Goal: Check status: Verify the current state of an ongoing process or item

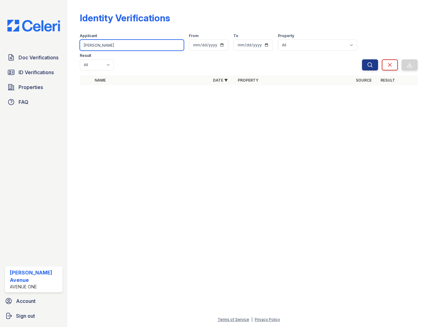
drag, startPoint x: 93, startPoint y: 45, endPoint x: 85, endPoint y: 45, distance: 8.7
click at [85, 45] on input "[PERSON_NAME]" at bounding box center [132, 45] width 104 height 11
type input "E"
type input "[PERSON_NAME]"
click at [362, 59] on button "Search" at bounding box center [370, 64] width 16 height 11
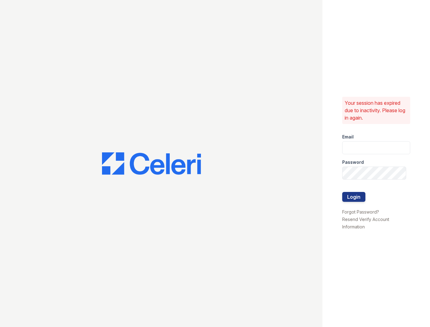
type input "apps2@av1m.com"
click at [349, 197] on button "Login" at bounding box center [353, 197] width 23 height 10
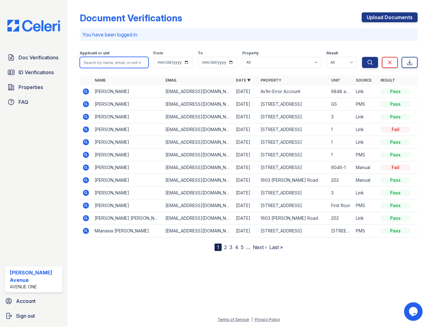
click at [110, 62] on input "search" at bounding box center [114, 62] width 69 height 11
type input "[PERSON_NAME]"
click at [362, 57] on button "Search" at bounding box center [370, 62] width 16 height 11
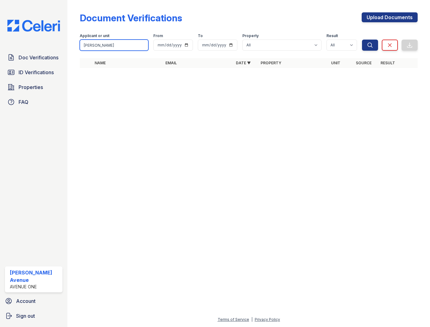
drag, startPoint x: 105, startPoint y: 46, endPoint x: 80, endPoint y: 45, distance: 25.1
click at [80, 45] on input "[PERSON_NAME]" at bounding box center [114, 45] width 69 height 11
type input "[PERSON_NAME]"
click at [362, 40] on button "Search" at bounding box center [370, 45] width 16 height 11
click at [25, 69] on span "ID Verifications" at bounding box center [36, 72] width 35 height 7
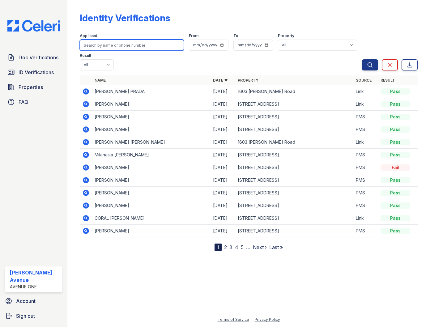
click at [122, 45] on input "search" at bounding box center [132, 45] width 104 height 11
type input "[PERSON_NAME]"
click at [362, 59] on button "Search" at bounding box center [370, 64] width 16 height 11
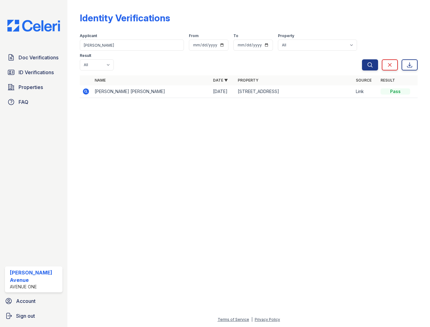
click at [88, 88] on icon at bounding box center [86, 91] width 6 height 6
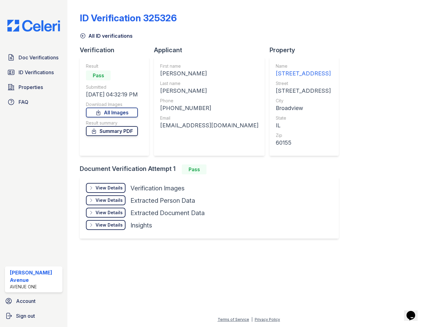
click at [122, 135] on link "Summary PDF" at bounding box center [112, 131] width 52 height 10
